Goal: Information Seeking & Learning: Learn about a topic

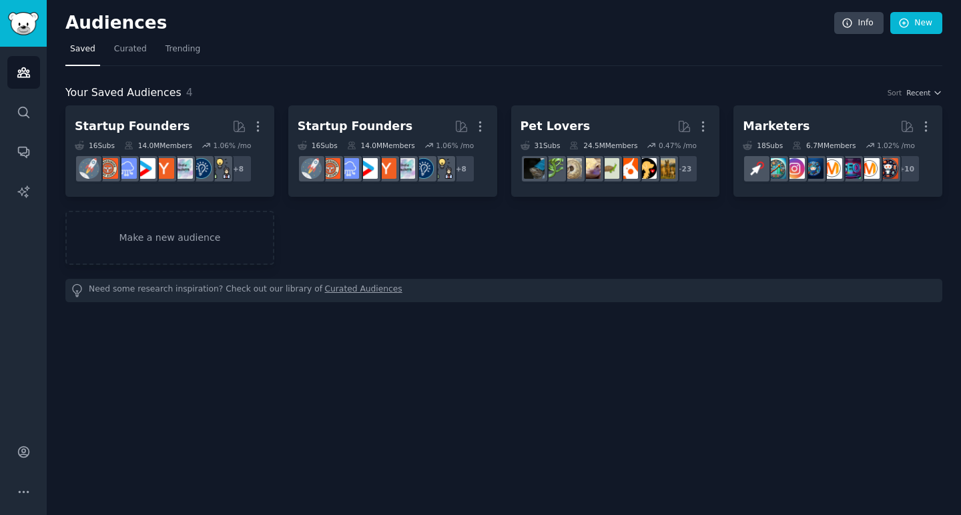
click at [121, 27] on h2 "Audiences" at bounding box center [449, 23] width 769 height 21
click at [24, 68] on icon "Sidebar" at bounding box center [23, 72] width 12 height 9
click at [22, 121] on link "Search" at bounding box center [23, 112] width 33 height 33
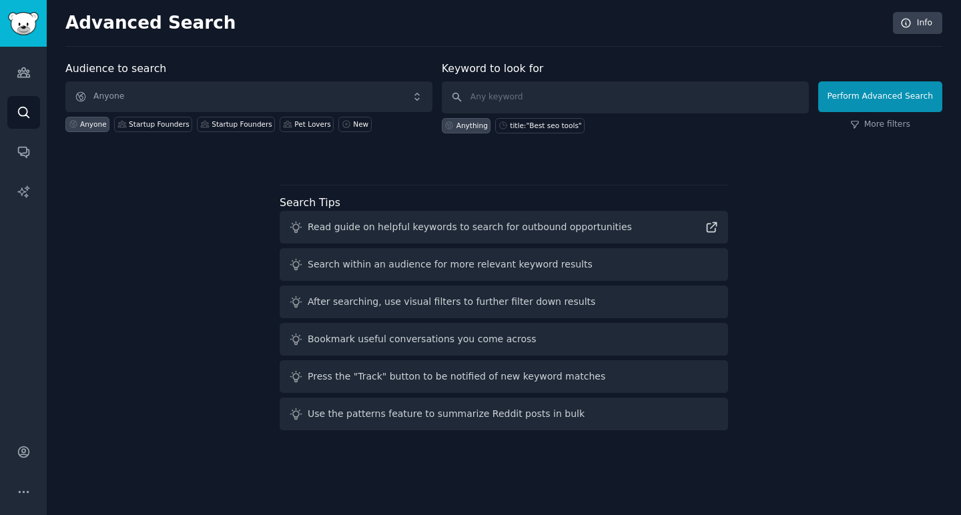
click at [25, 21] on img "Sidebar" at bounding box center [23, 23] width 31 height 23
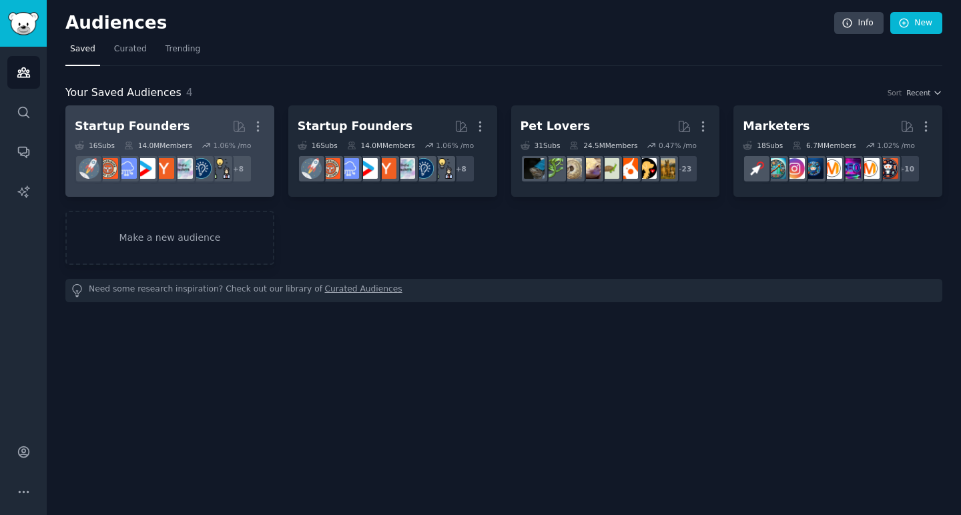
click at [158, 124] on div "Startup Founders" at bounding box center [132, 126] width 115 height 17
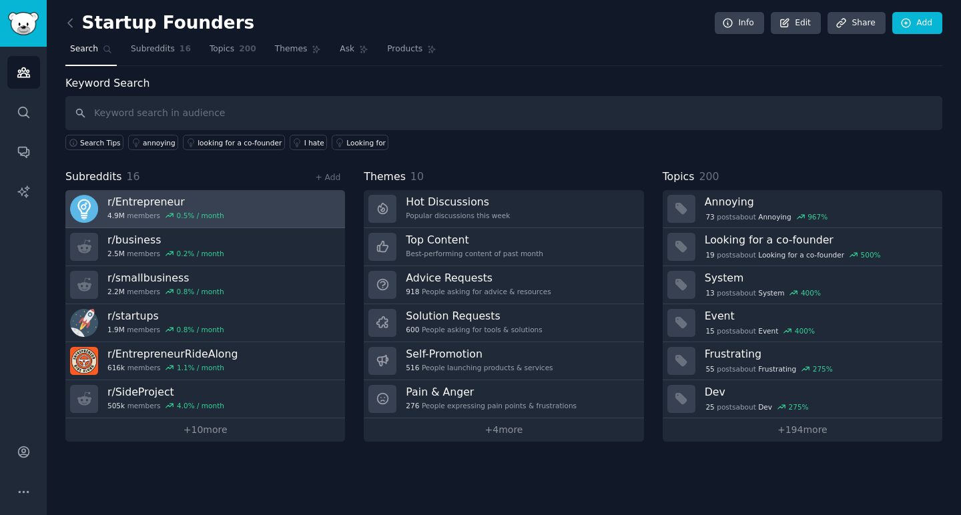
click at [152, 203] on h3 "r/ Entrepreneur" at bounding box center [165, 202] width 117 height 14
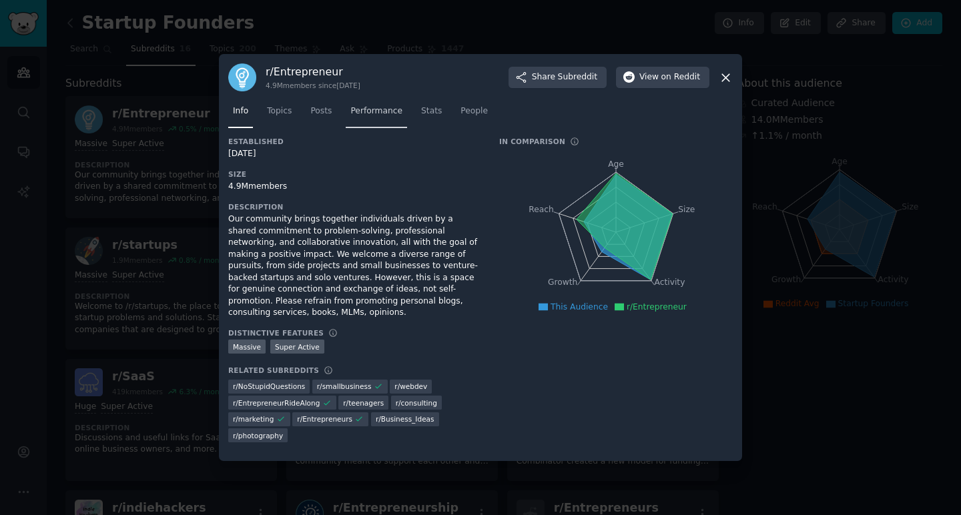
click at [378, 112] on span "Performance" at bounding box center [377, 111] width 52 height 12
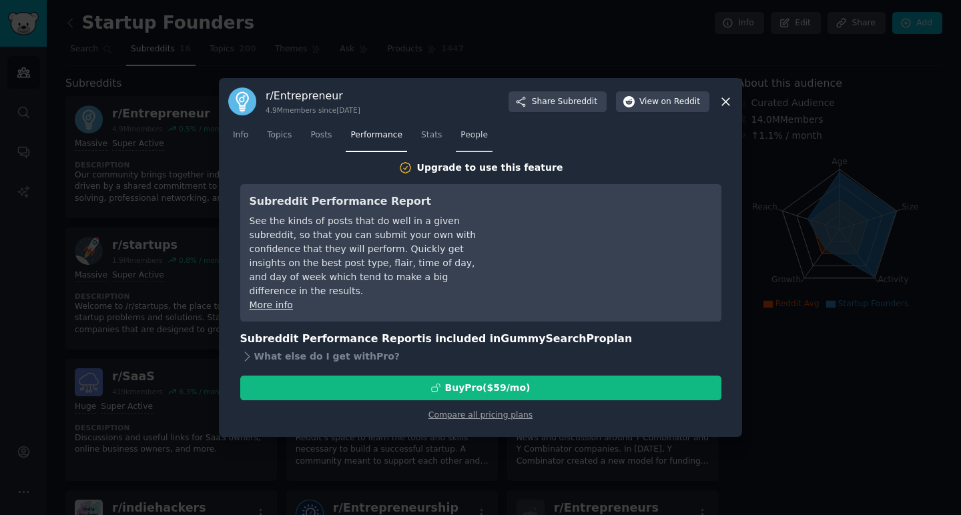
click at [468, 132] on span "People" at bounding box center [474, 136] width 27 height 12
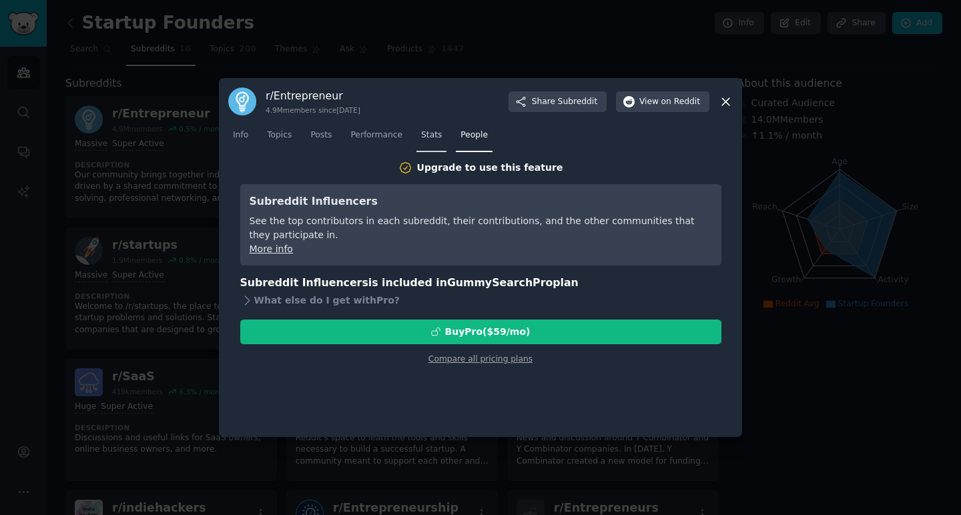
click at [436, 136] on span "Stats" at bounding box center [431, 136] width 21 height 12
click at [334, 142] on link "Posts" at bounding box center [321, 138] width 31 height 27
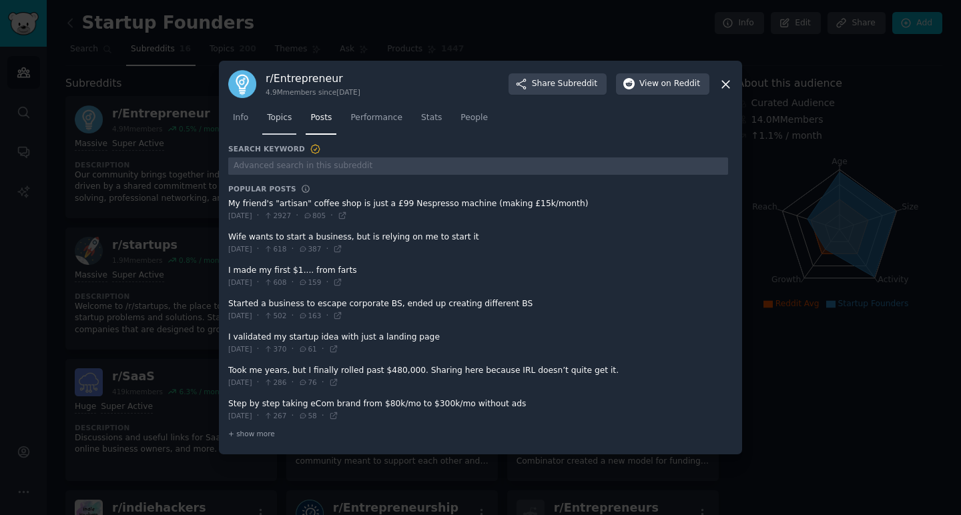
click at [283, 123] on span "Topics" at bounding box center [279, 118] width 25 height 12
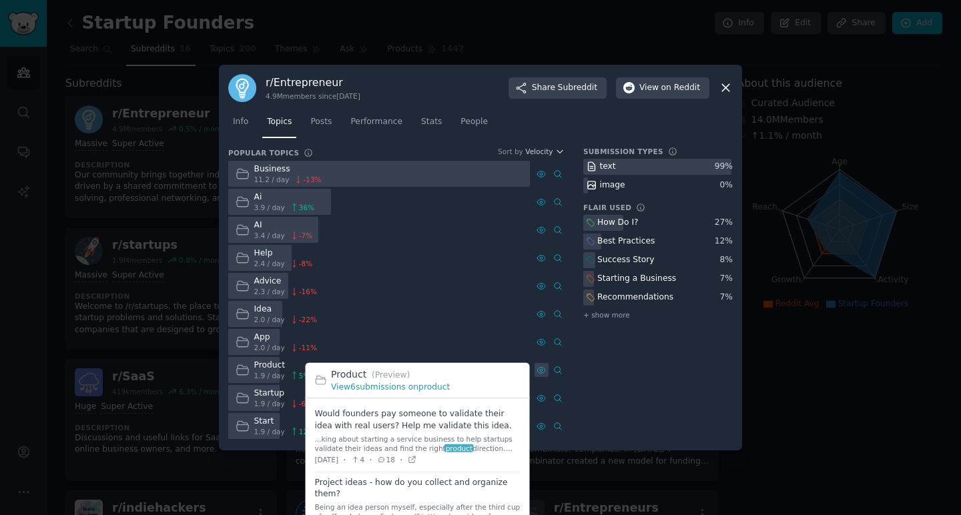
click at [540, 373] on icon at bounding box center [541, 370] width 8 height 6
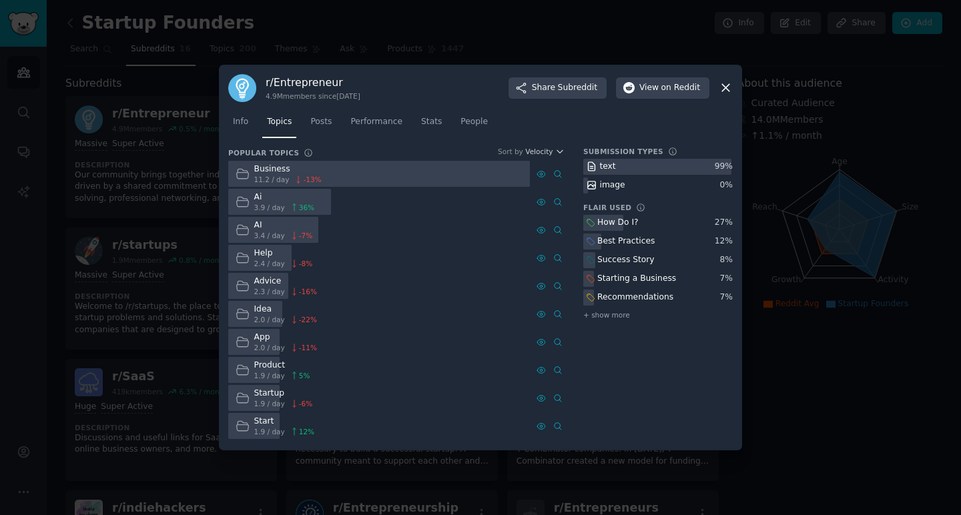
click at [592, 296] on icon at bounding box center [590, 297] width 7 height 7
click at [244, 174] on icon at bounding box center [243, 174] width 14 height 14
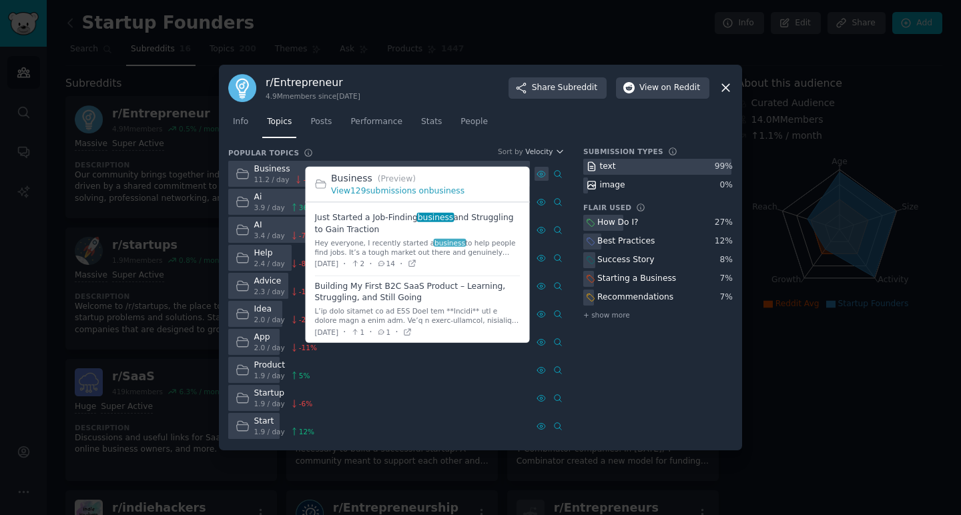
click at [543, 172] on icon at bounding box center [541, 174] width 9 height 9
click at [444, 191] on link "View 129 submissions on business" at bounding box center [398, 190] width 134 height 9
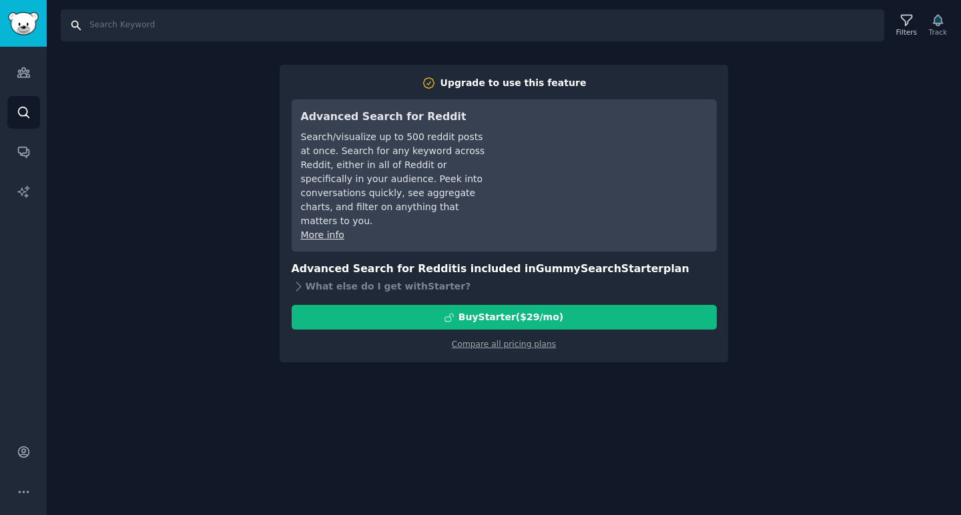
click at [164, 23] on input "Search" at bounding box center [473, 25] width 824 height 32
